Goal: Navigation & Orientation: Find specific page/section

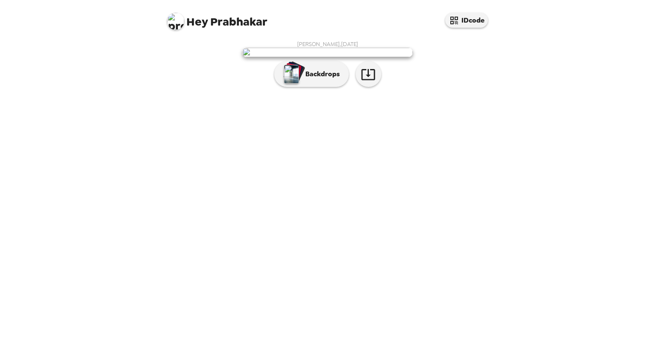
click at [332, 57] on img at bounding box center [327, 52] width 170 height 9
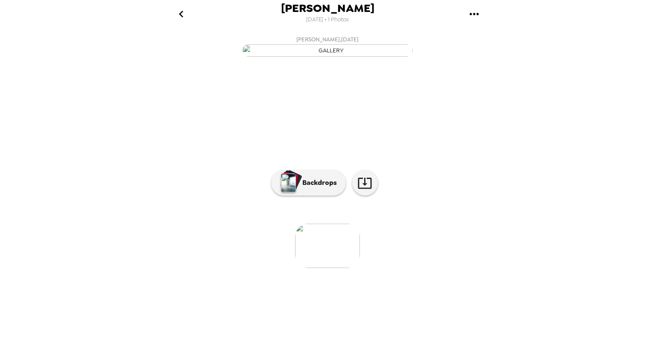
scroll to position [31, 0]
click at [311, 188] on p "Backdrops" at bounding box center [317, 183] width 39 height 10
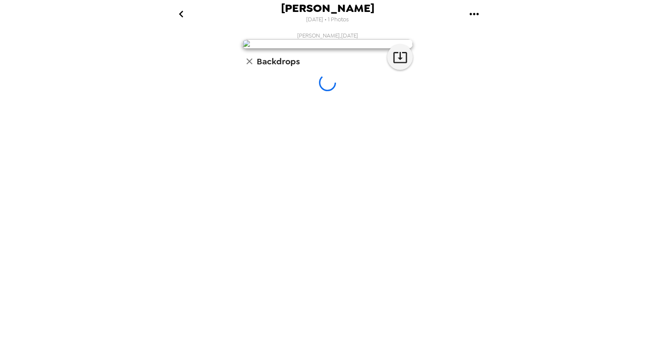
scroll to position [0, 0]
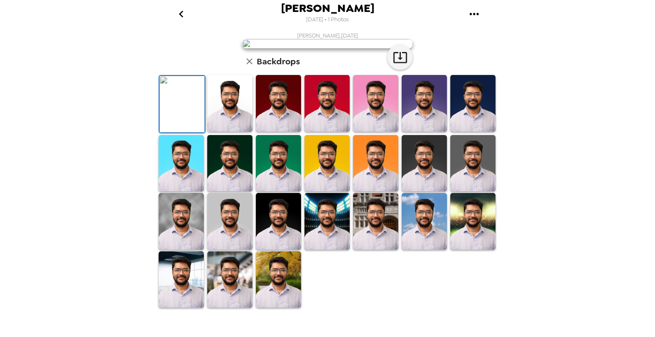
click at [235, 132] on img at bounding box center [229, 103] width 45 height 57
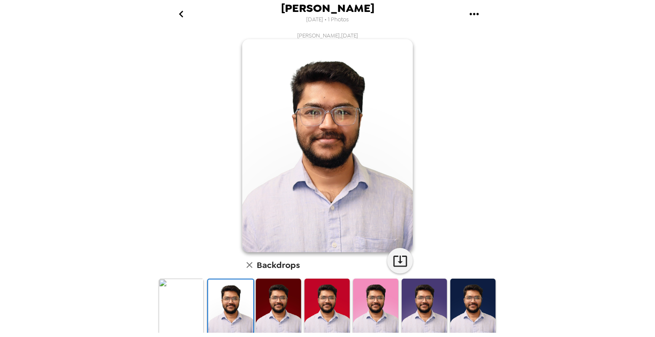
click at [283, 300] on img at bounding box center [278, 307] width 45 height 57
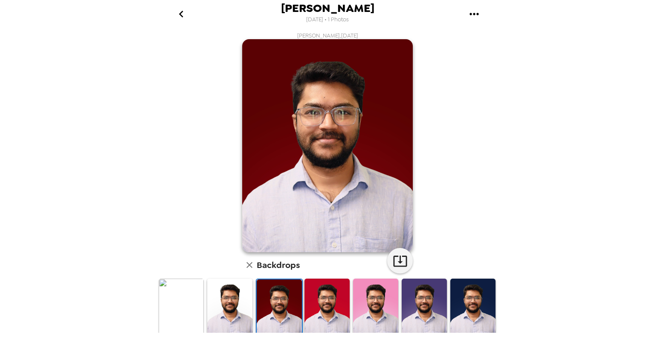
click at [337, 298] on img at bounding box center [326, 307] width 45 height 57
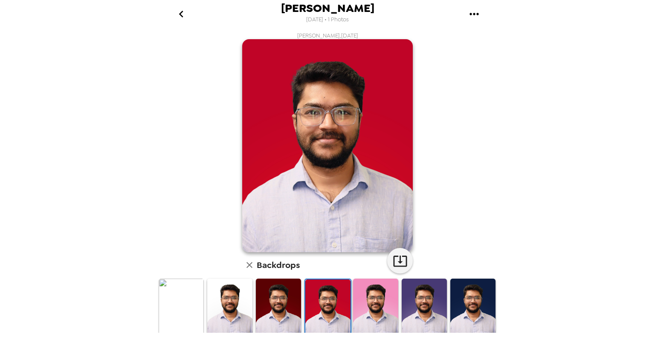
click at [369, 300] on img at bounding box center [375, 307] width 45 height 57
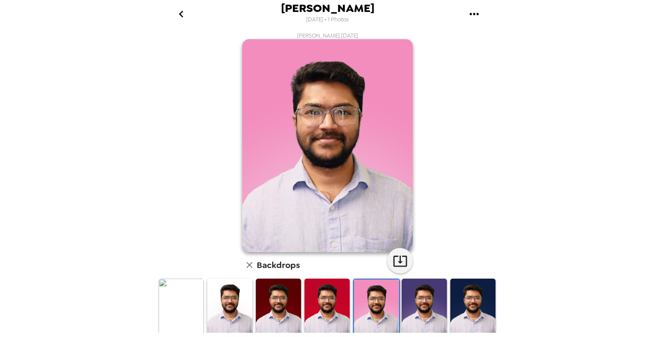
click at [415, 300] on img at bounding box center [423, 307] width 45 height 57
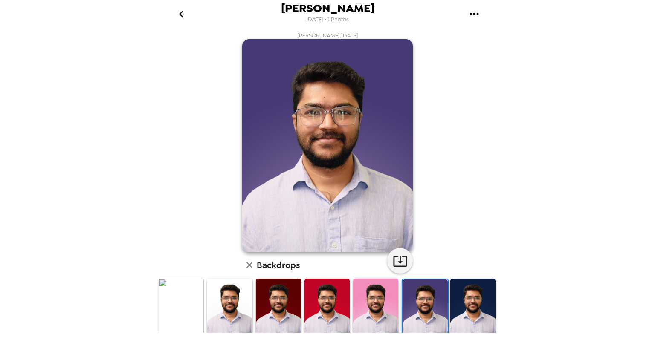
click at [464, 299] on img at bounding box center [472, 307] width 45 height 57
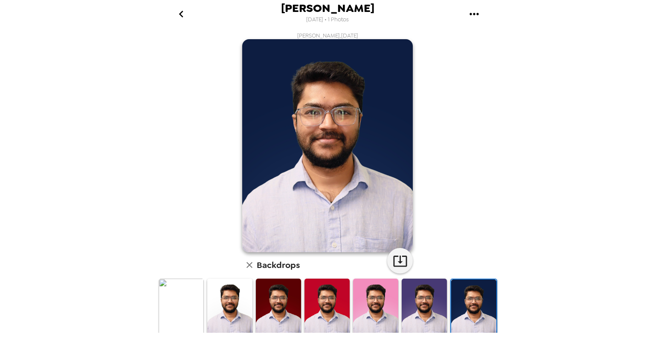
scroll to position [170, 0]
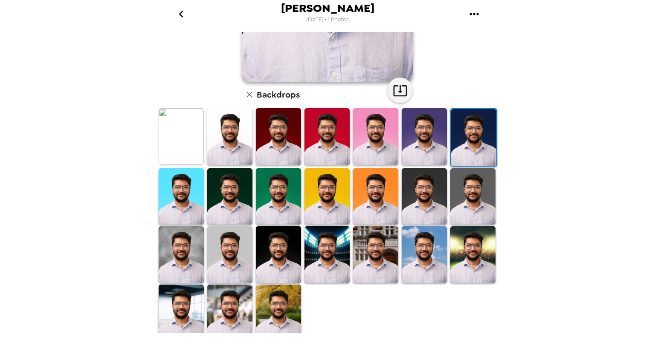
click at [326, 246] on img at bounding box center [326, 254] width 45 height 57
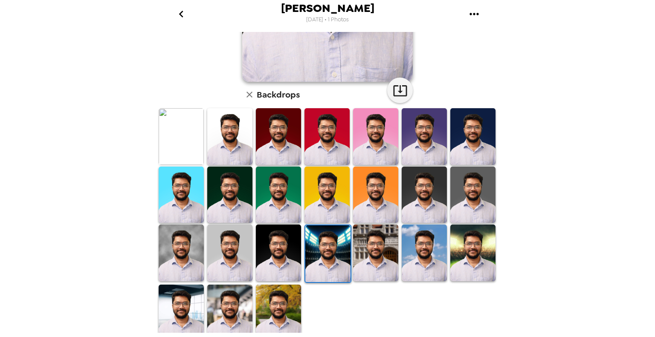
click at [277, 316] on img at bounding box center [278, 313] width 45 height 57
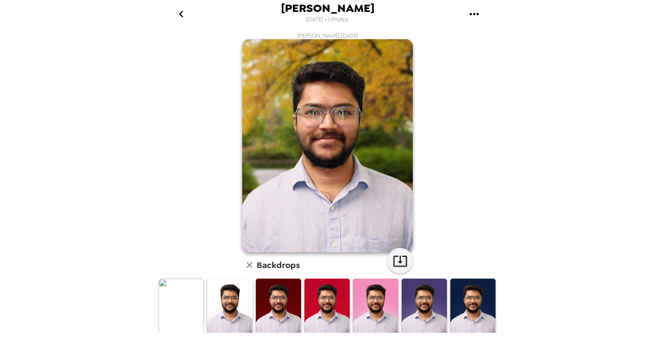
scroll to position [174, 0]
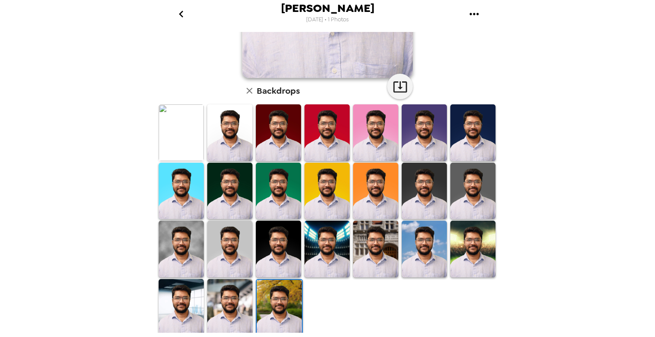
click at [211, 301] on img at bounding box center [229, 307] width 45 height 57
click at [182, 302] on img at bounding box center [181, 307] width 45 height 57
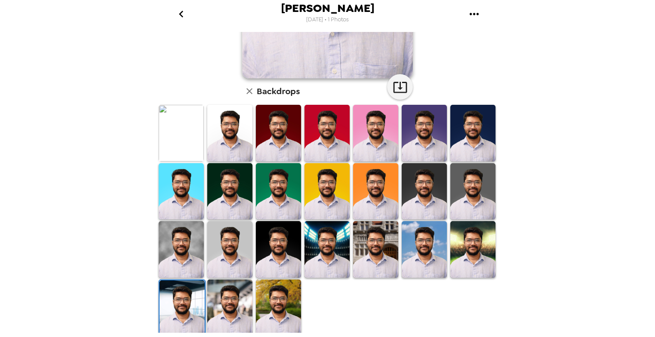
scroll to position [174, 0]
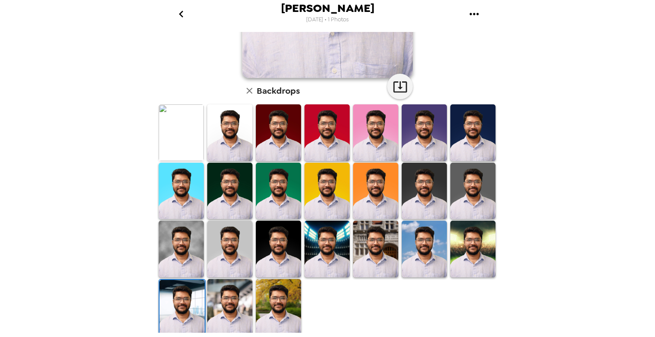
click at [178, 310] on img at bounding box center [181, 308] width 45 height 57
click at [469, 246] on img at bounding box center [472, 249] width 45 height 57
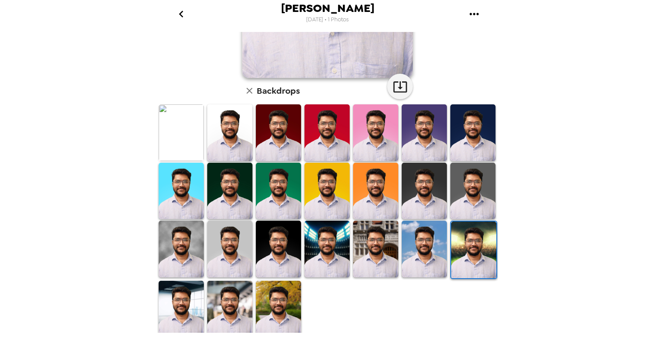
click at [433, 238] on img at bounding box center [423, 249] width 45 height 57
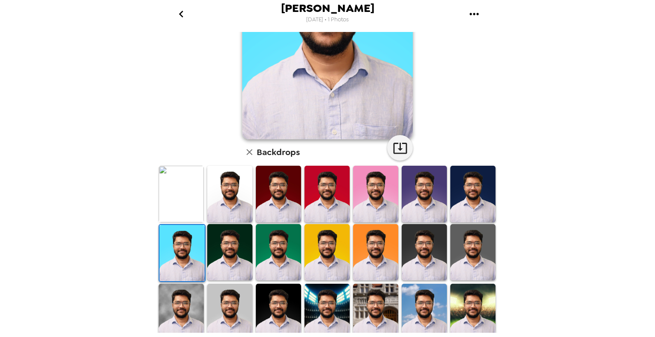
scroll to position [128, 0]
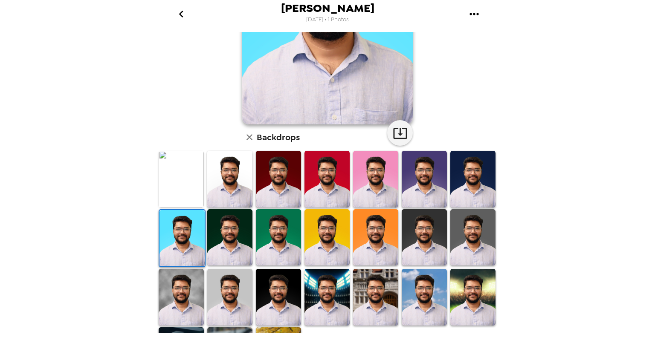
click at [176, 297] on img at bounding box center [181, 297] width 45 height 56
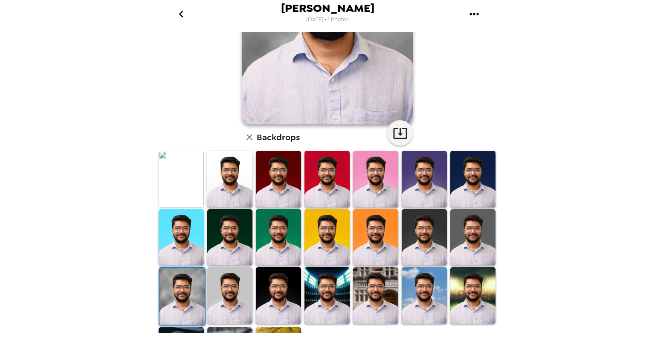
click at [232, 301] on img at bounding box center [229, 295] width 45 height 56
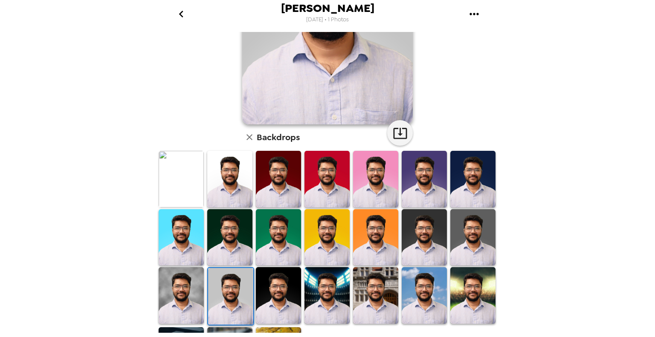
click at [177, 289] on img at bounding box center [181, 295] width 45 height 56
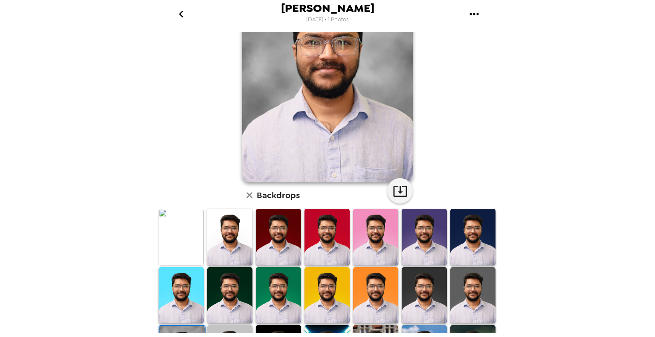
scroll to position [0, 0]
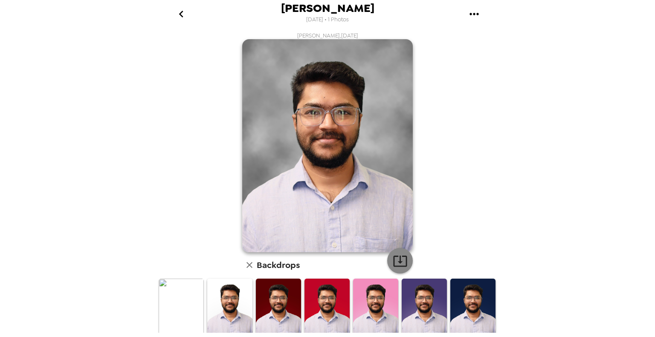
click at [398, 263] on icon "button" at bounding box center [400, 261] width 15 height 15
click at [182, 12] on icon "go back" at bounding box center [181, 14] width 14 height 14
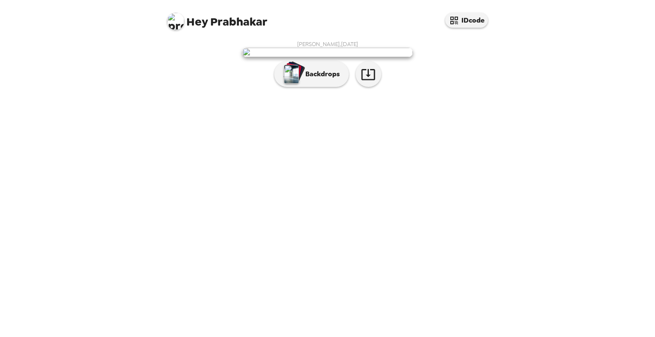
click at [174, 22] on img at bounding box center [175, 21] width 17 height 17
click at [506, 119] on div at bounding box center [327, 168] width 655 height 337
